Goal: Task Accomplishment & Management: Manage account settings

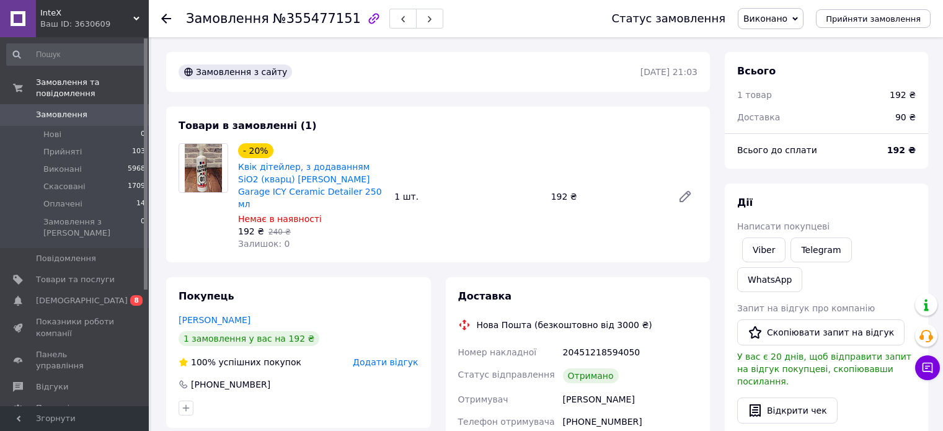
scroll to position [99, 0]
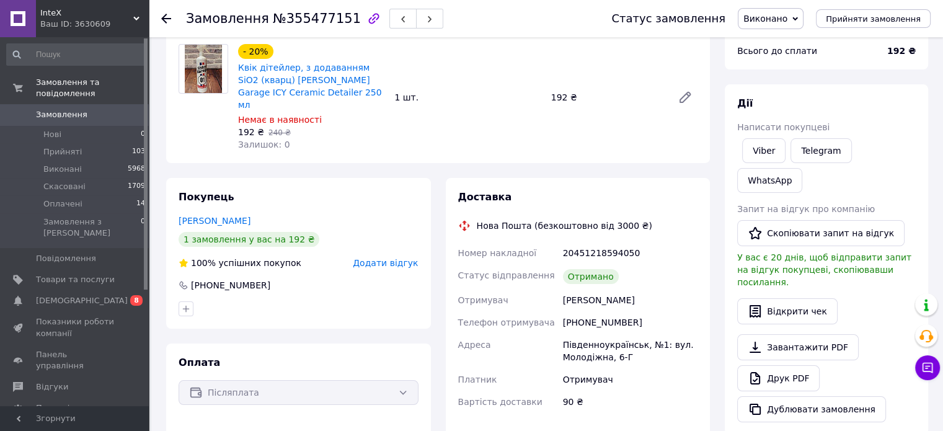
click at [70, 109] on span "Замовлення" at bounding box center [61, 114] width 51 height 11
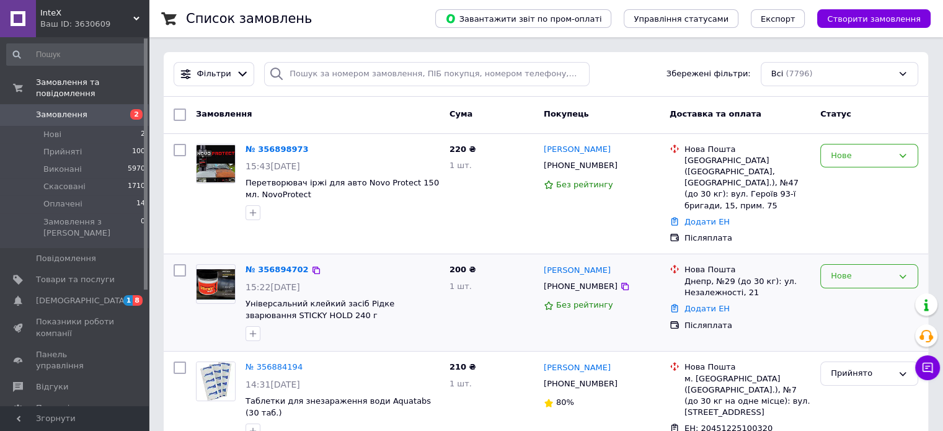
click at [845, 270] on div "Нове" at bounding box center [861, 276] width 62 height 13
click at [833, 291] on li "Прийнято" at bounding box center [869, 302] width 97 height 23
click at [833, 290] on div "Прийнято" at bounding box center [869, 302] width 108 height 87
click at [832, 155] on div "Нове" at bounding box center [861, 155] width 62 height 13
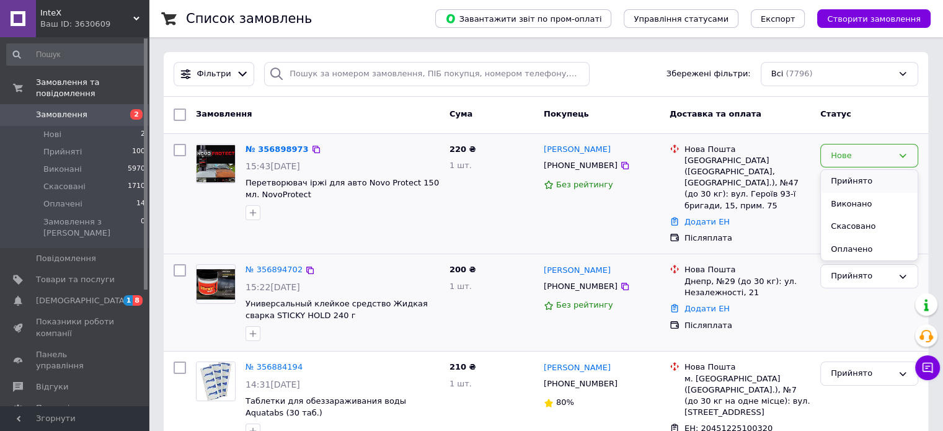
click at [834, 184] on li "Прийнято" at bounding box center [869, 181] width 97 height 23
